Goal: Find specific page/section: Find specific page/section

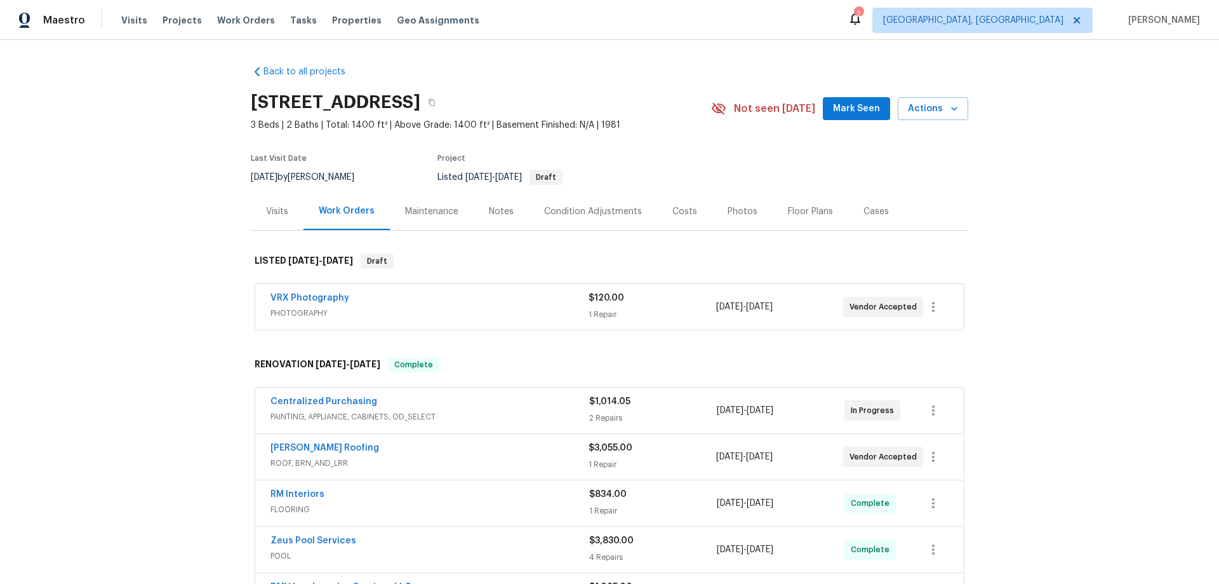
click at [278, 216] on div "Visits" at bounding box center [277, 211] width 22 height 13
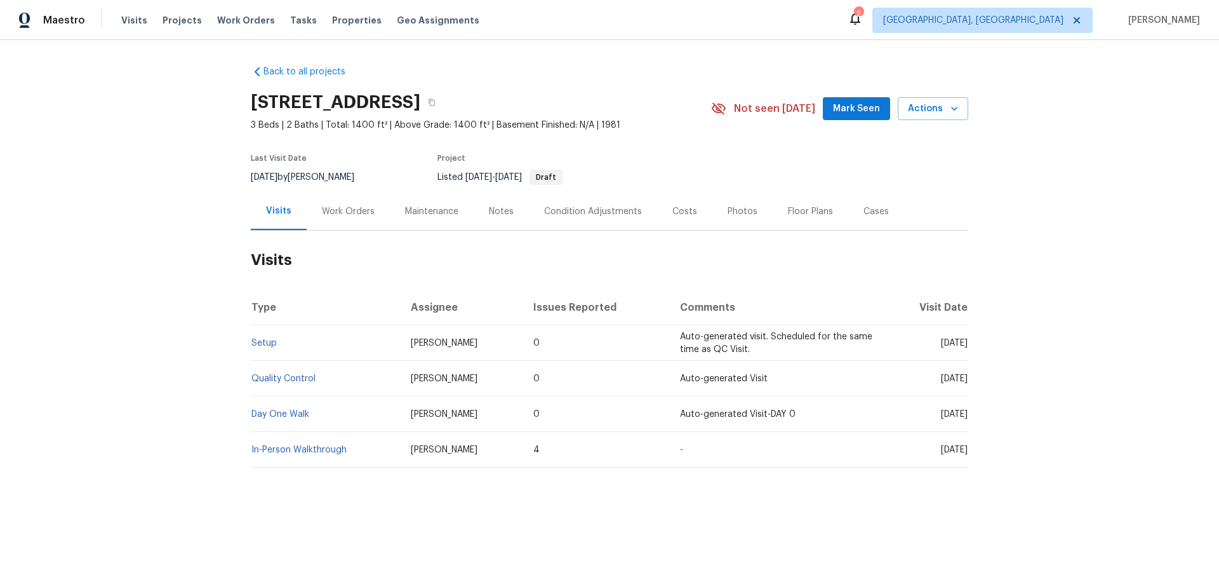
click at [347, 217] on div "Work Orders" at bounding box center [348, 211] width 53 height 13
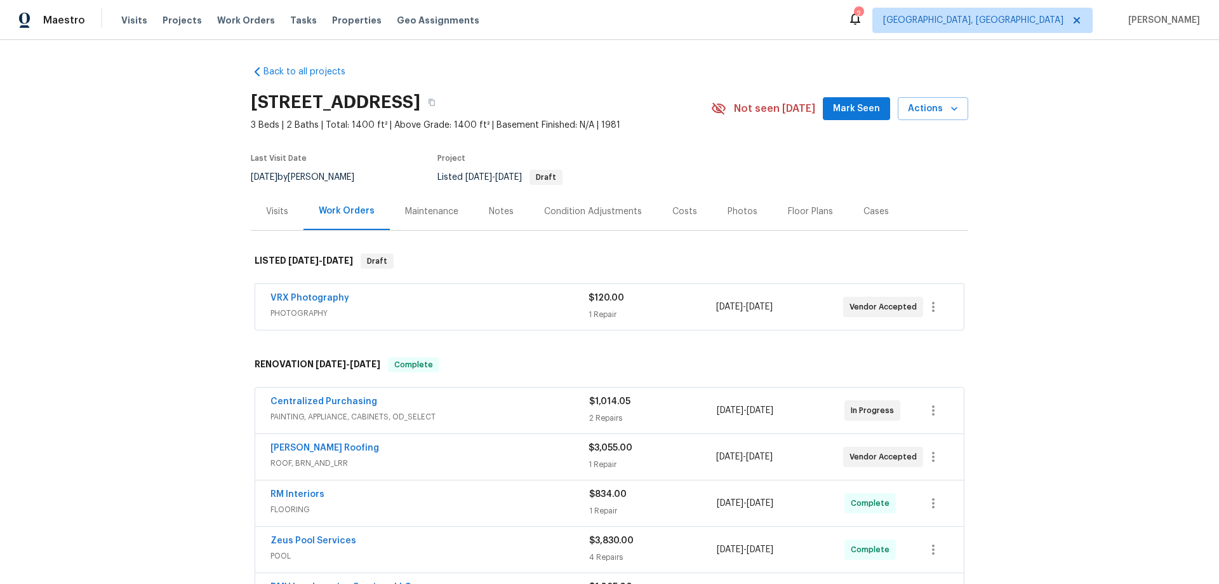
click at [137, 340] on div "Back to all projects [STREET_ADDRESS] 3 Beds | 2 Baths | Total: 1400 ft² | Abov…" at bounding box center [609, 312] width 1219 height 544
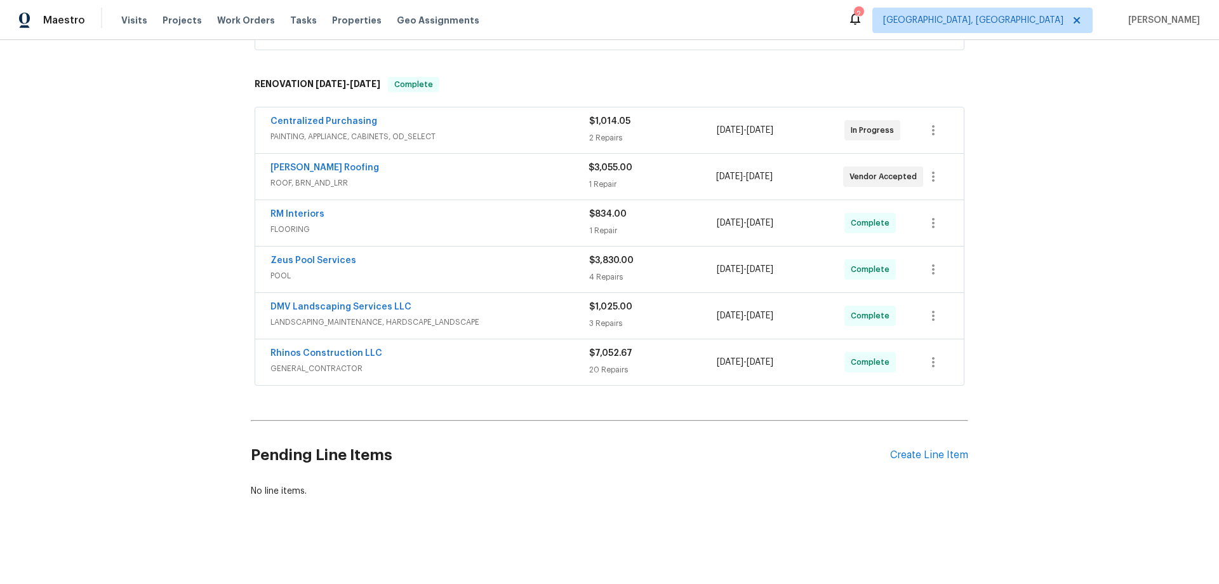
click at [139, 311] on div "Back to all projects [STREET_ADDRESS] 3 Beds | 2 Baths | Total: 1400 ft² | Abov…" at bounding box center [609, 312] width 1219 height 544
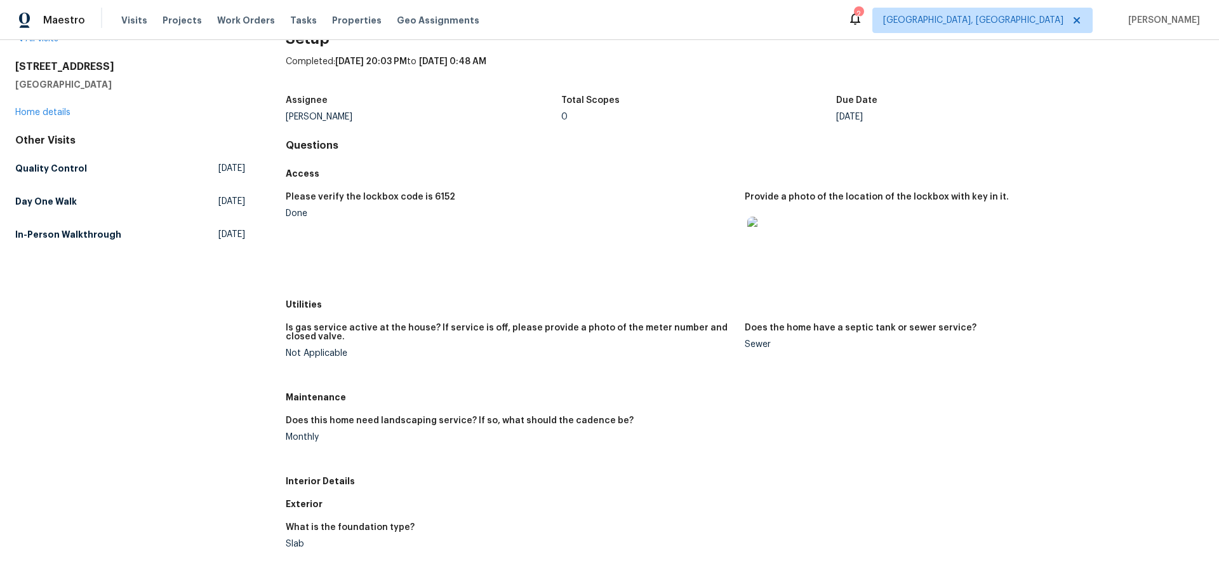
scroll to position [63, 0]
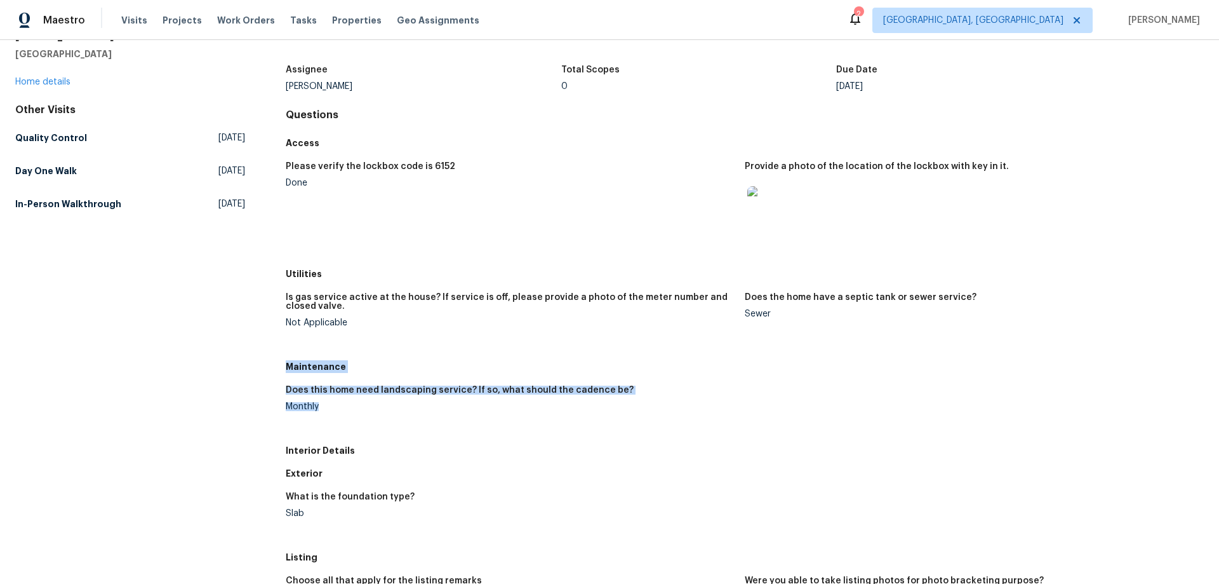
drag, startPoint x: 286, startPoint y: 368, endPoint x: 322, endPoint y: 415, distance: 59.3
click at [322, 415] on div "Maintenance Does this home need landscaping service? If so, what should the cad…" at bounding box center [745, 397] width 918 height 84
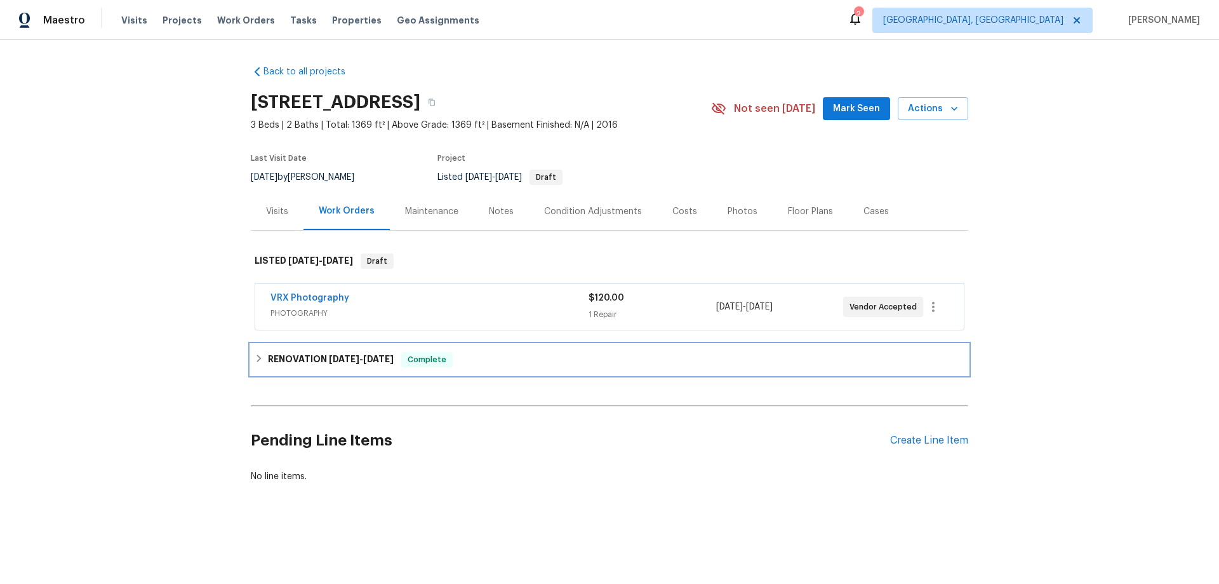
click at [288, 362] on h6 "RENOVATION 8/4/25 - 8/11/25" at bounding box center [331, 359] width 126 height 15
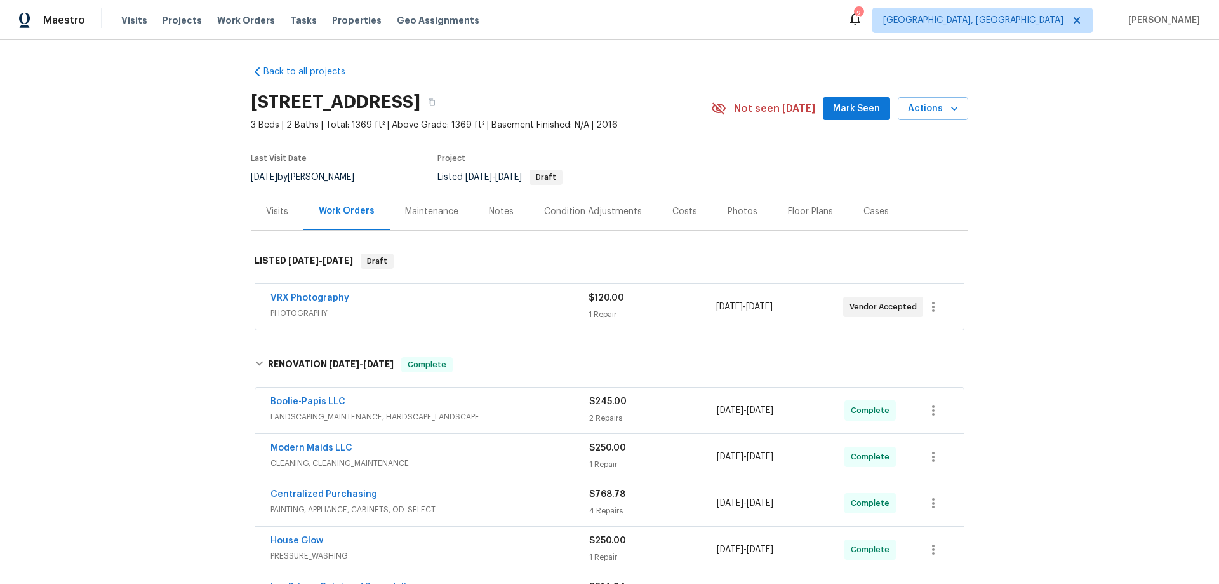
click at [114, 277] on div "Back to all projects 8403 Brazos Pt, San Antonio, TX 78252 3 Beds | 2 Baths | T…" at bounding box center [609, 312] width 1219 height 544
click at [184, 314] on div "Back to all projects 8403 Brazos Pt, San Antonio, TX 78252 3 Beds | 2 Baths | T…" at bounding box center [609, 312] width 1219 height 544
click at [173, 293] on div "Back to all projects 8403 Brazos Pt, San Antonio, TX 78252 3 Beds | 2 Baths | T…" at bounding box center [609, 312] width 1219 height 544
click at [144, 274] on div "Back to all projects 8403 Brazos Pt, San Antonio, TX 78252 3 Beds | 2 Baths | T…" at bounding box center [609, 312] width 1219 height 544
click at [146, 273] on div "Back to all projects 8403 Brazos Pt, San Antonio, TX 78252 3 Beds | 2 Baths | T…" at bounding box center [609, 312] width 1219 height 544
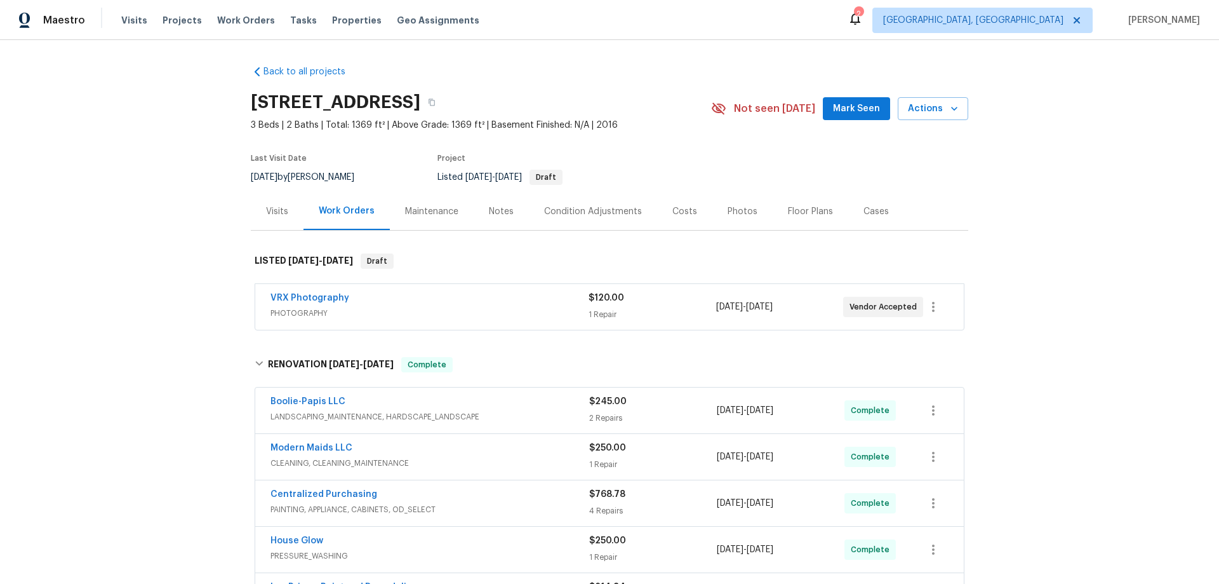
click at [131, 208] on div "Back to all projects 8403 Brazos Pt, San Antonio, TX 78252 3 Beds | 2 Baths | T…" at bounding box center [609, 312] width 1219 height 544
